Goal: Task Accomplishment & Management: Use online tool/utility

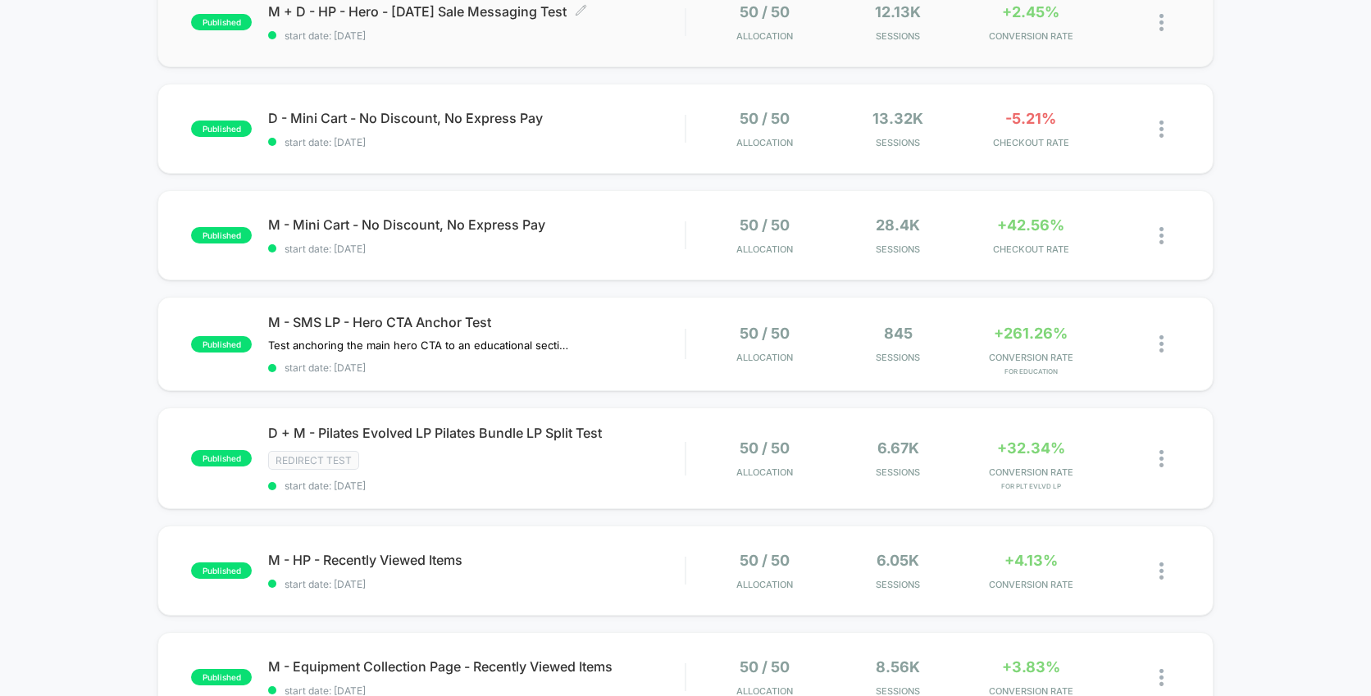
scroll to position [202, 0]
click at [614, 256] on div "published M - Mini Cart - No Discount, No Express Pay start date: [DATE] 50 / 5…" at bounding box center [685, 235] width 1056 height 90
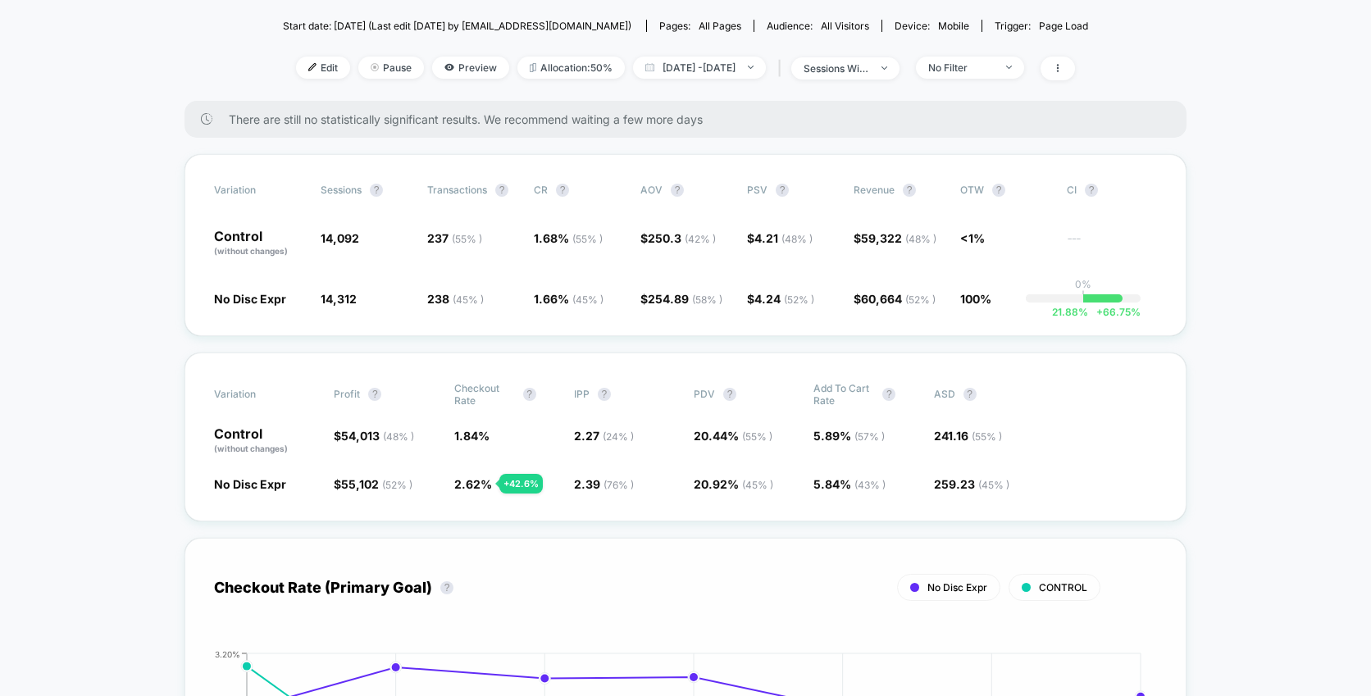
scroll to position [183, 0]
